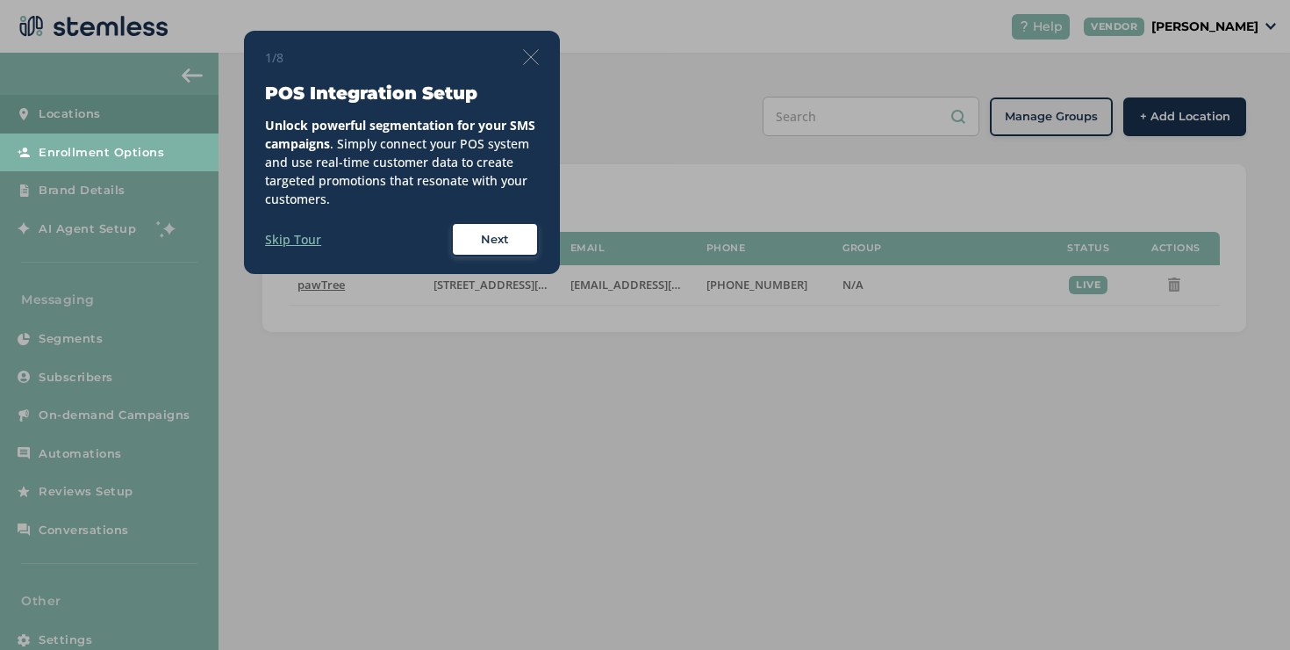
click at [525, 50] on img at bounding box center [531, 57] width 16 height 16
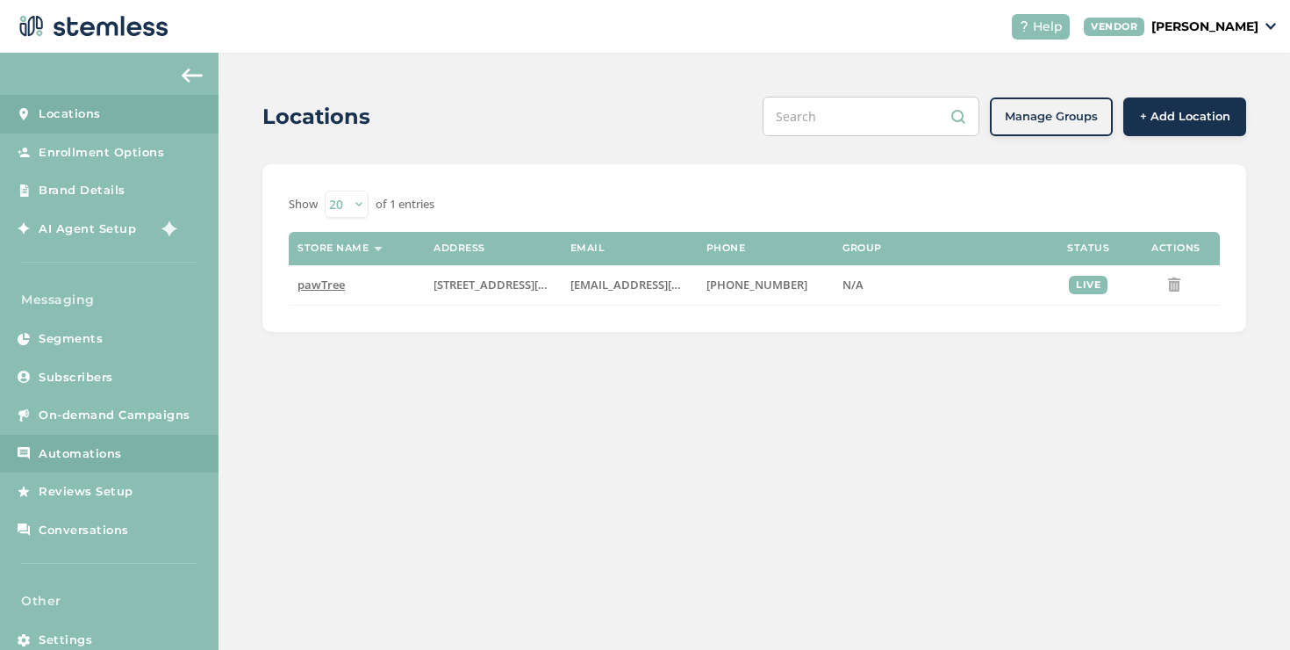
click at [158, 463] on link "Automations" at bounding box center [109, 454] width 219 height 39
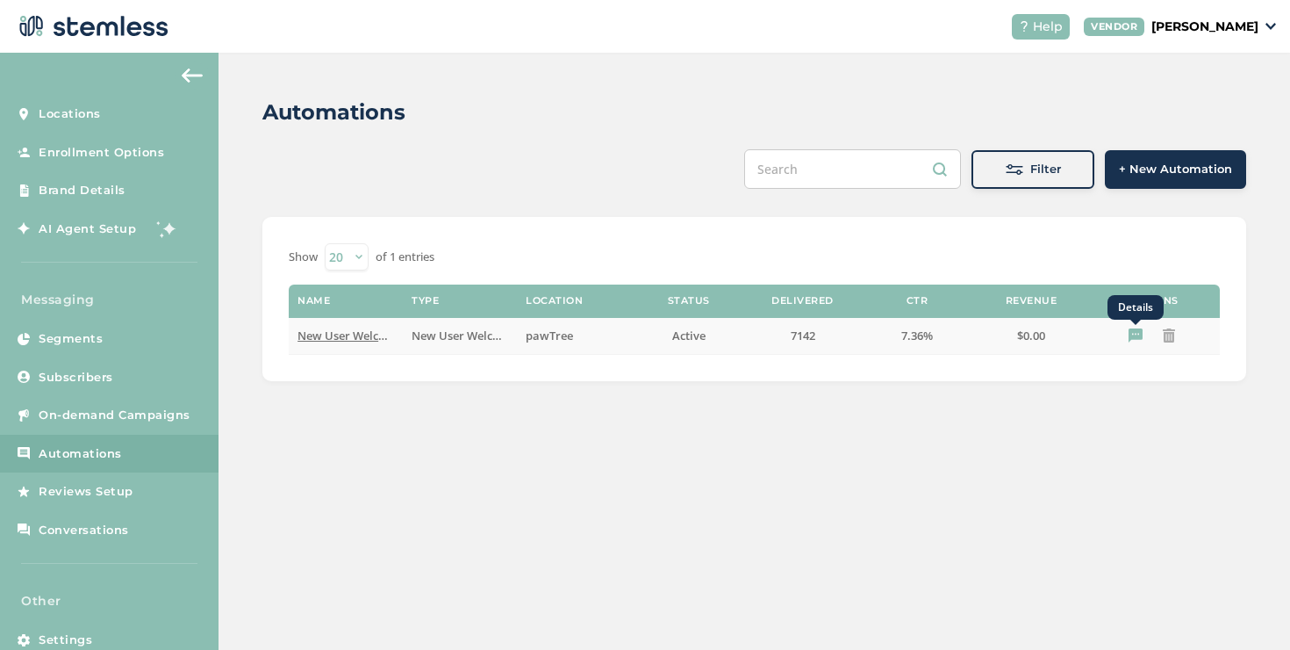
click at [1134, 335] on icon "Details" at bounding box center [1136, 335] width 14 height 14
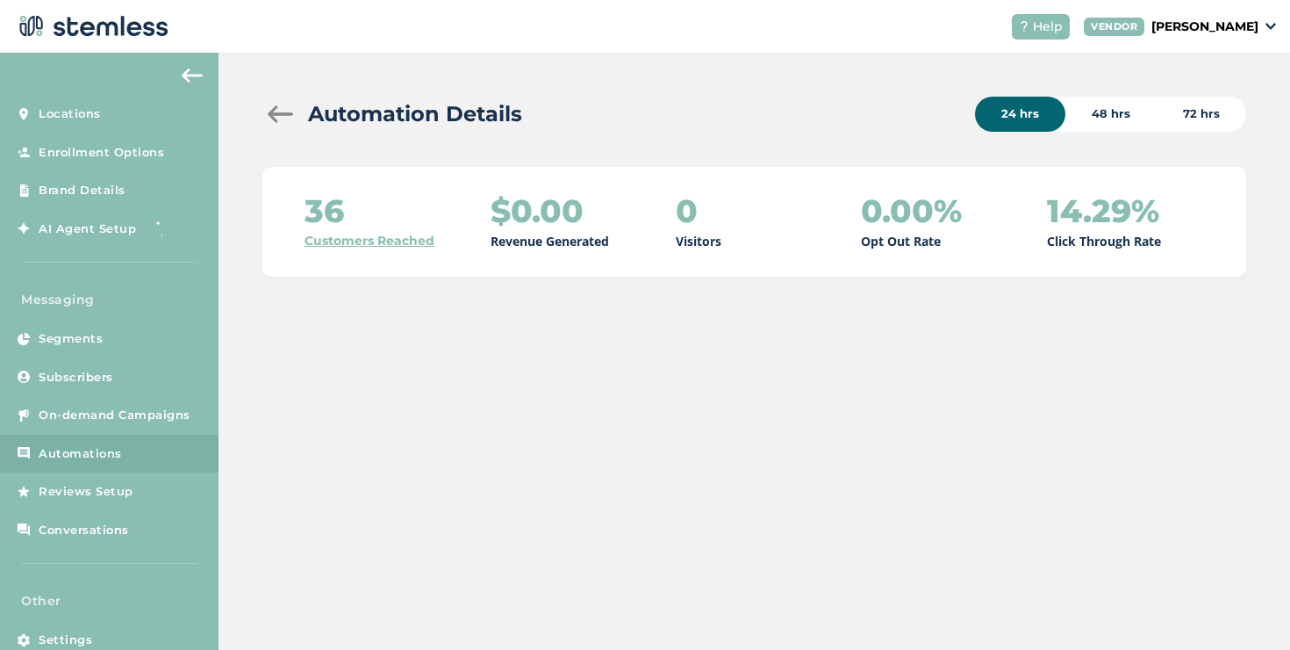
click at [1116, 101] on div "48 hrs" at bounding box center [1111, 114] width 91 height 35
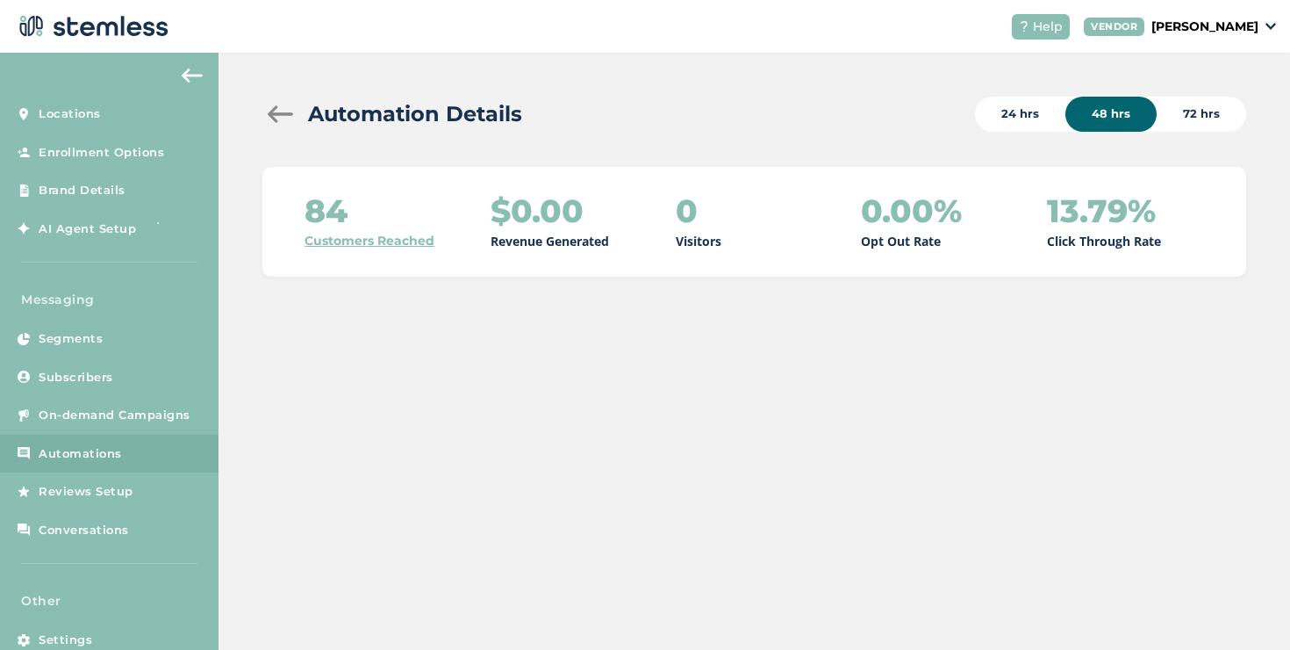
click at [1210, 116] on div "72 hrs" at bounding box center [1202, 114] width 90 height 35
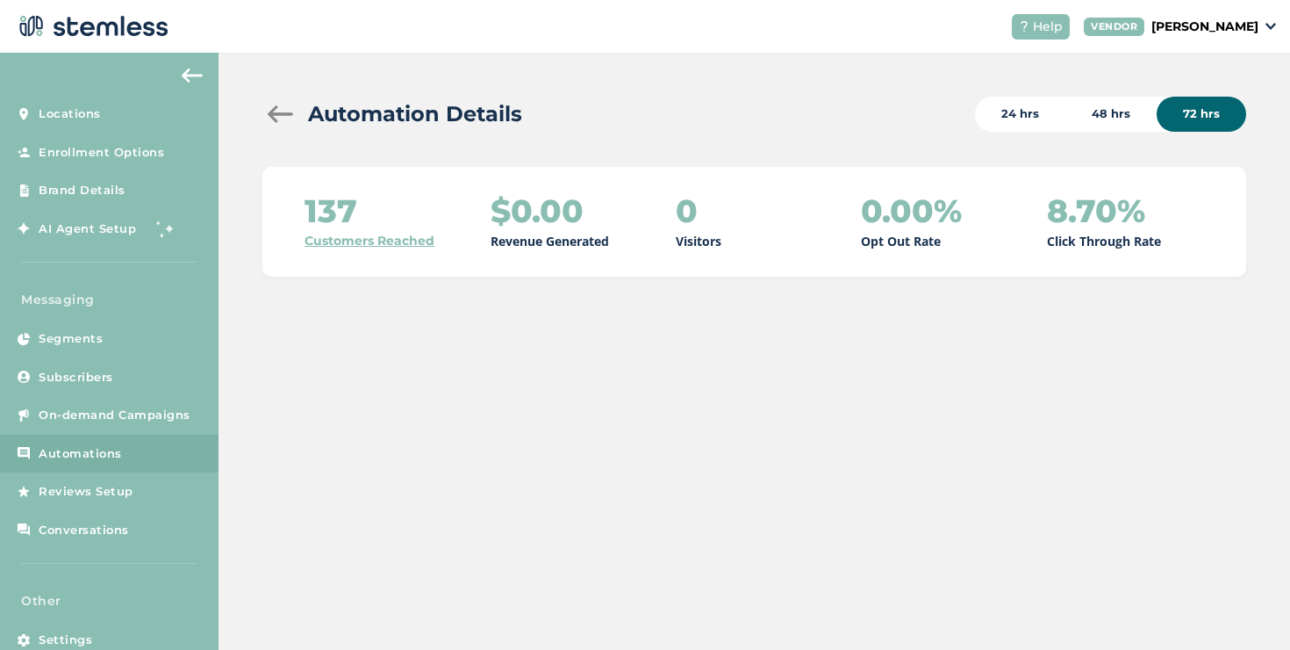
click at [1089, 113] on div "48 hrs" at bounding box center [1111, 114] width 91 height 35
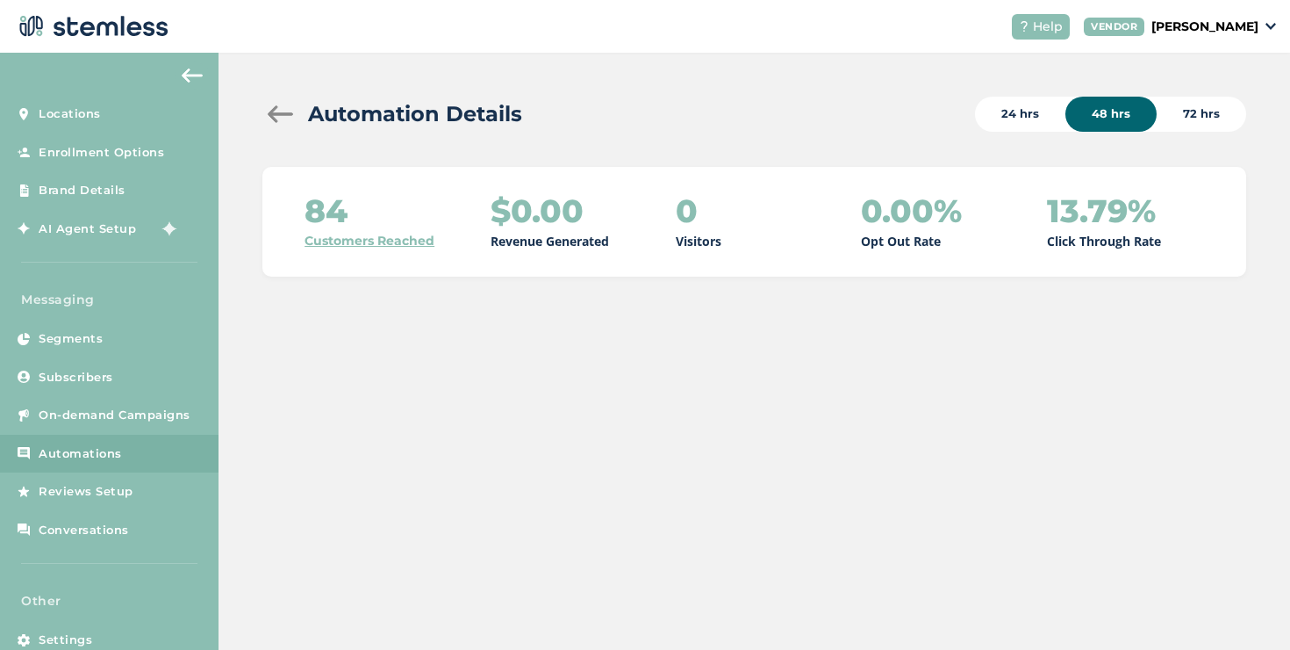
click at [1045, 118] on div "24 hrs" at bounding box center [1020, 114] width 90 height 35
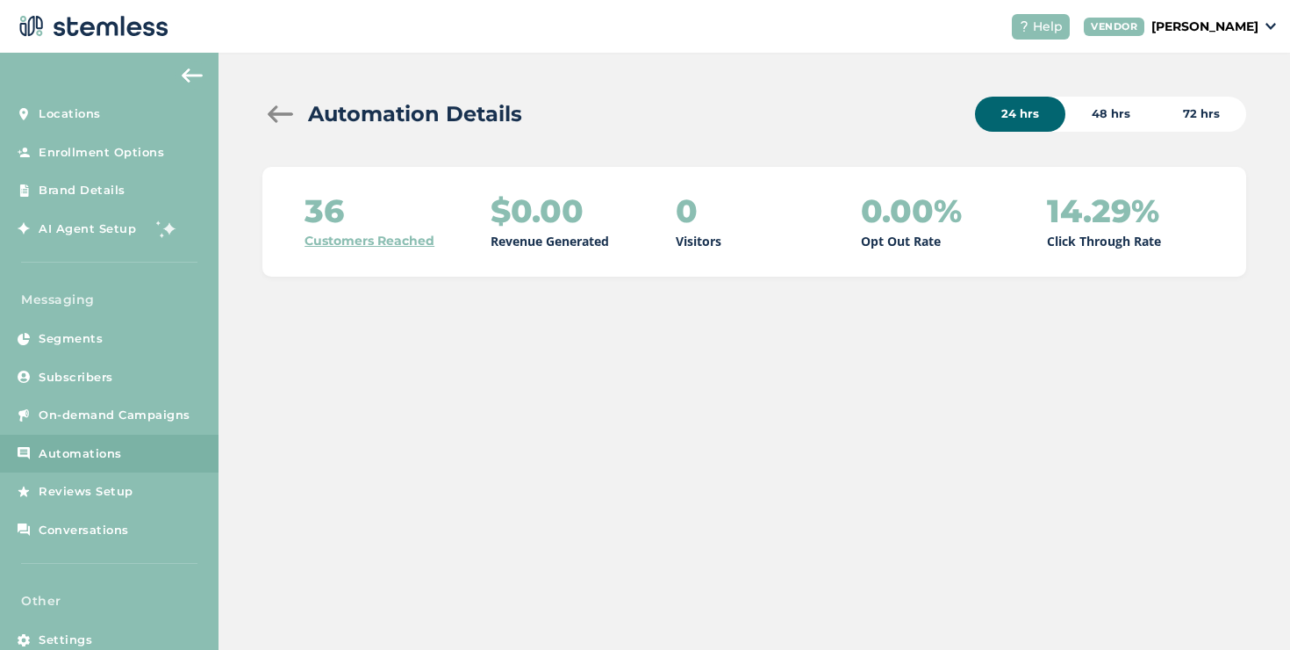
click at [1139, 117] on div "48 hrs" at bounding box center [1111, 114] width 91 height 35
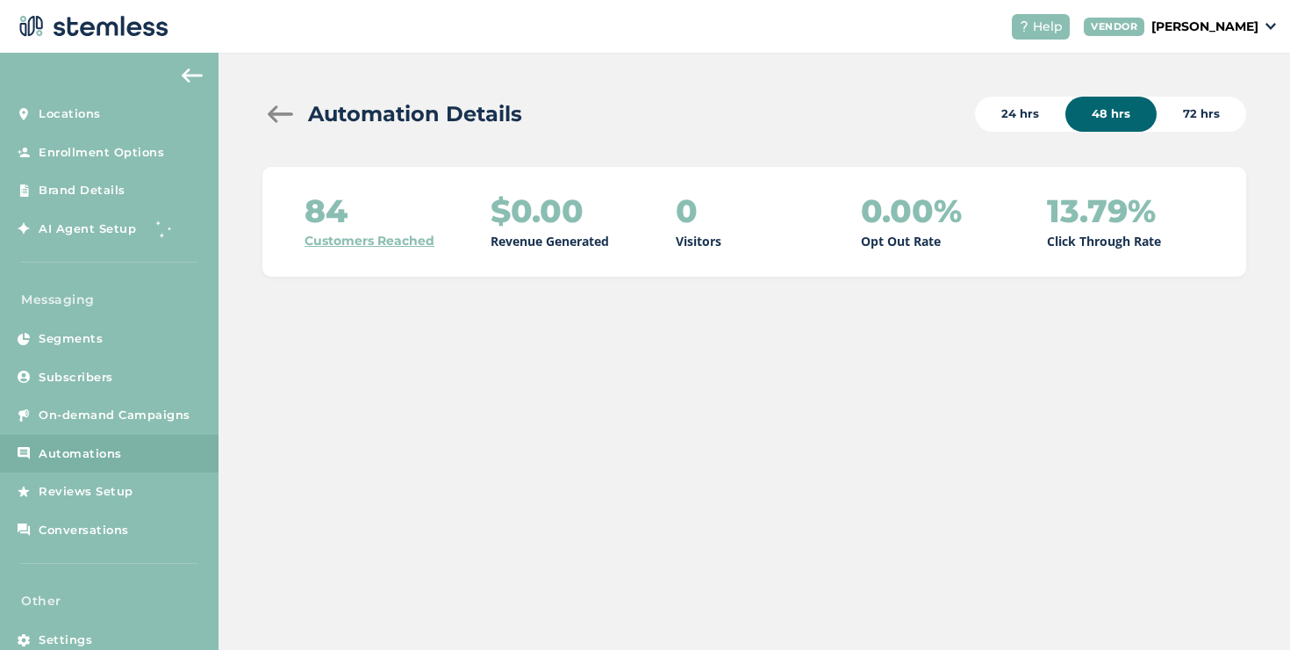
click at [1202, 113] on div "72 hrs" at bounding box center [1202, 114] width 90 height 35
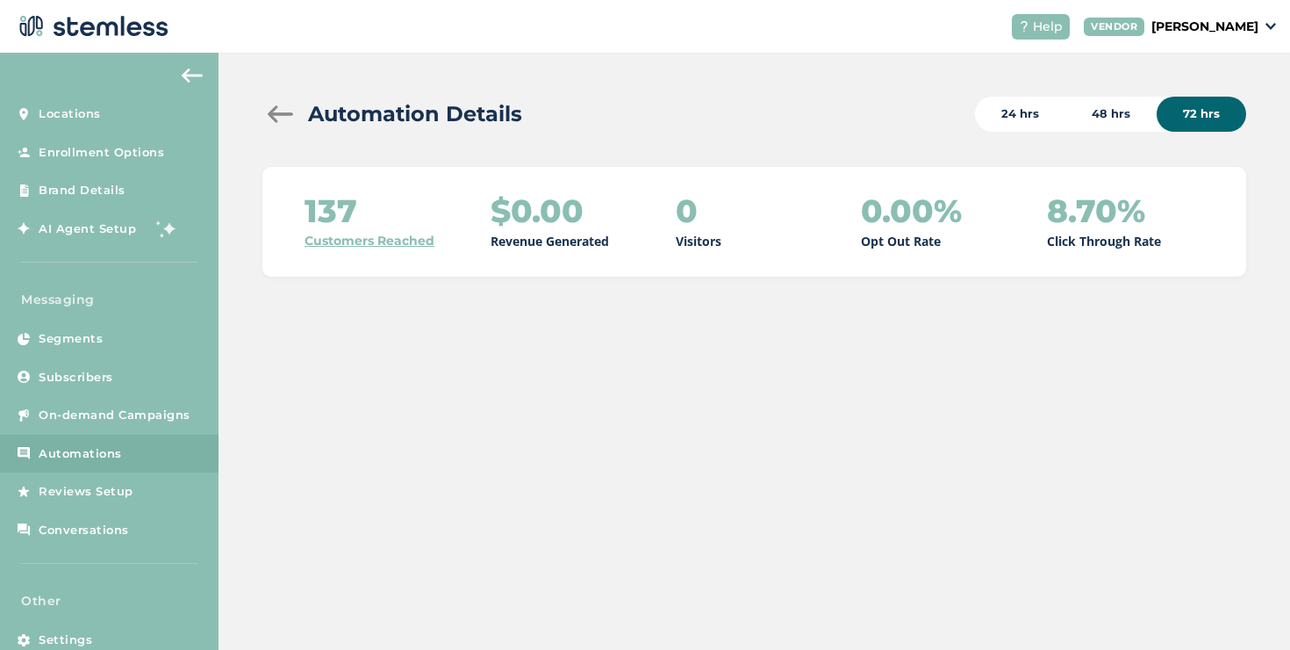
click at [364, 242] on link "Customers Reached" at bounding box center [370, 241] width 130 height 18
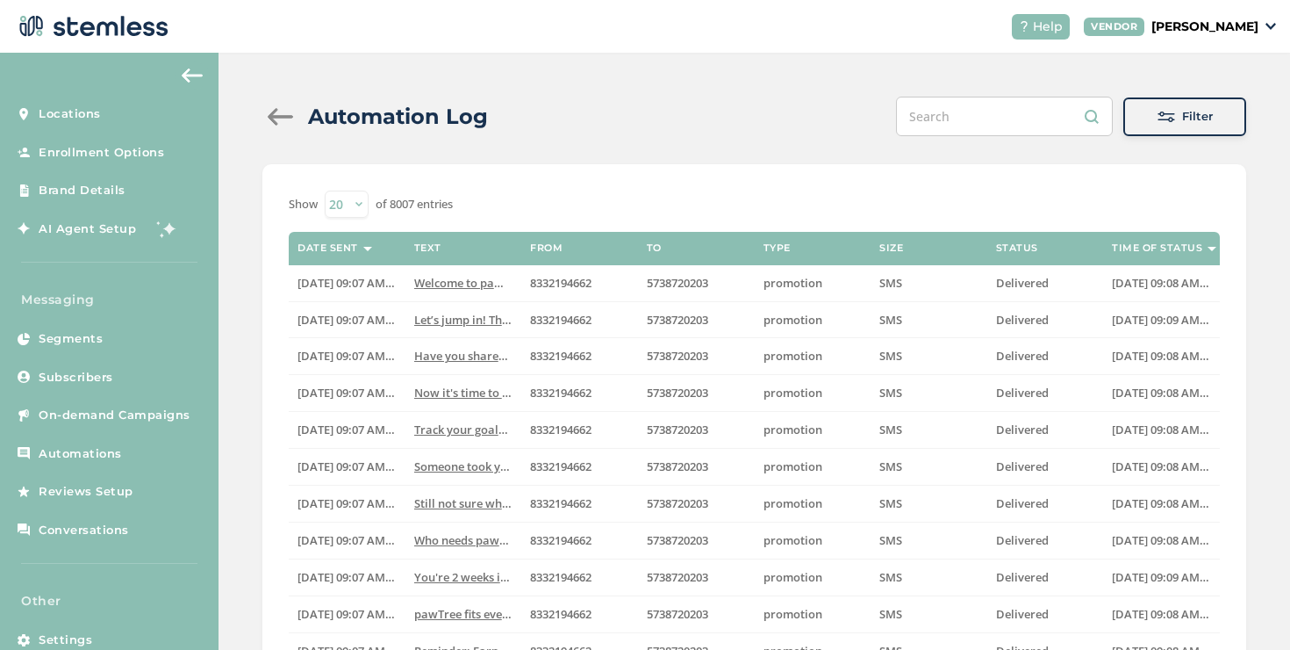
click at [275, 118] on div at bounding box center [279, 117] width 35 height 18
